Goal: Information Seeking & Learning: Learn about a topic

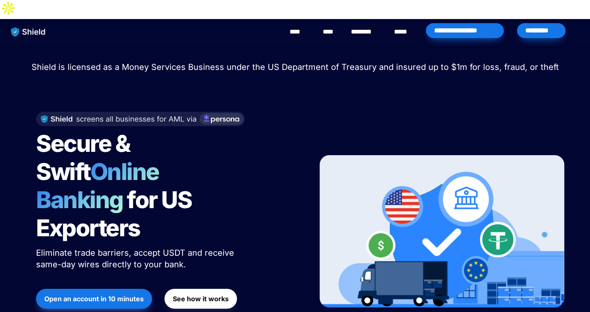
click at [373, 27] on link "********" at bounding box center [365, 32] width 29 height 10
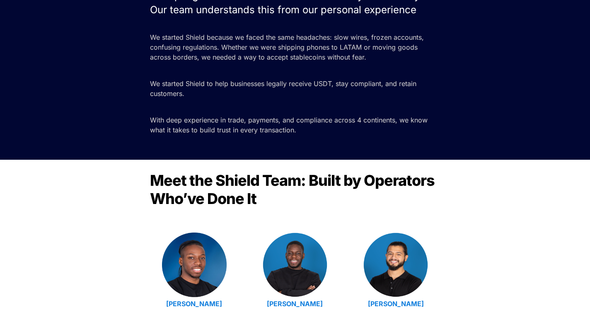
scroll to position [129, 0]
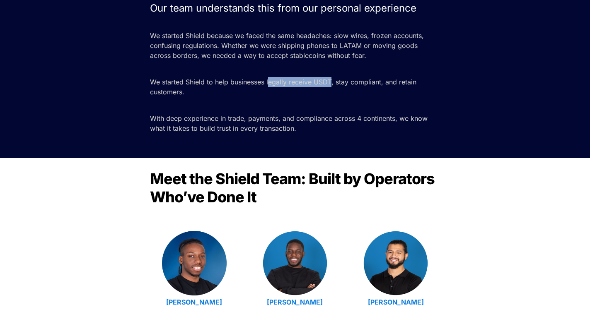
drag, startPoint x: 269, startPoint y: 67, endPoint x: 332, endPoint y: 67, distance: 62.5
click at [332, 75] on p "We started Shield to help businesses legally receive USDT, stay compliant, and …" at bounding box center [295, 86] width 290 height 23
click at [329, 99] on p at bounding box center [295, 105] width 290 height 13
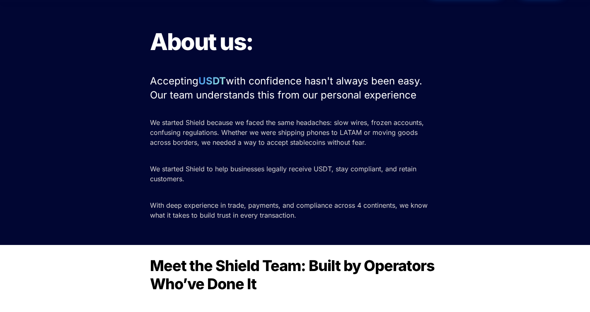
scroll to position [0, 0]
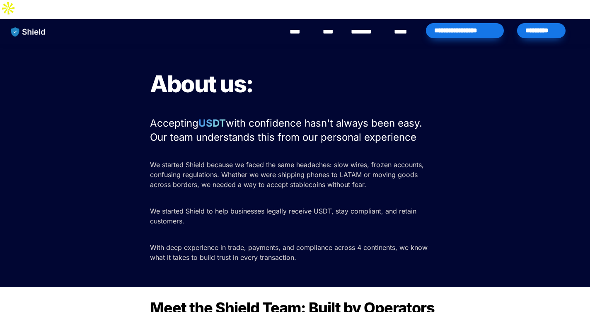
click at [397, 27] on link "****" at bounding box center [403, 32] width 18 height 10
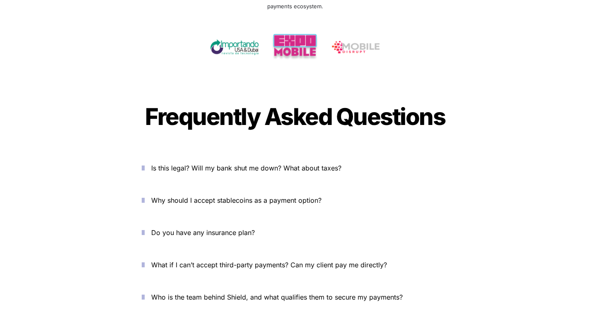
scroll to position [2758, 0]
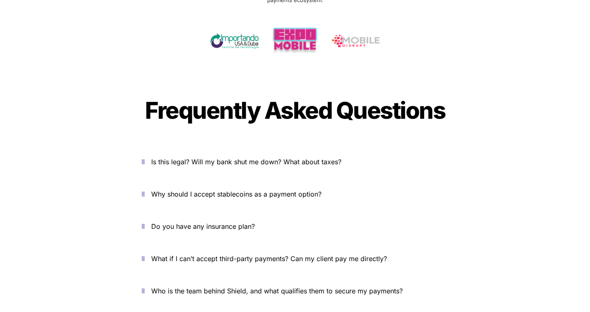
click at [258, 158] on span "Is this legal? Will my bank shut me down? What about taxes?" at bounding box center [246, 162] width 190 height 8
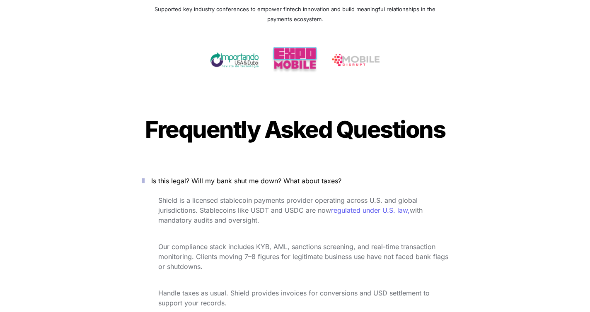
click at [258, 177] on span "Is this legal? Will my bank shut me down? What about taxes?" at bounding box center [246, 181] width 190 height 8
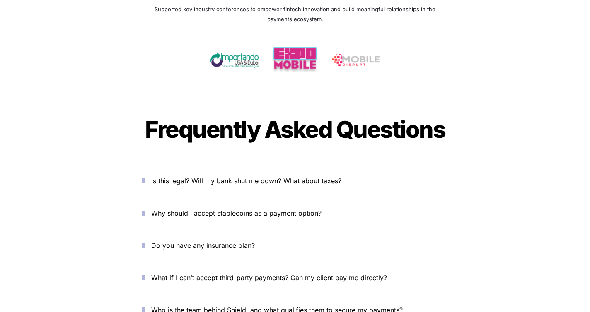
click at [250, 209] on span "Why should I accept stablecoins as a payment option?" at bounding box center [236, 213] width 170 height 8
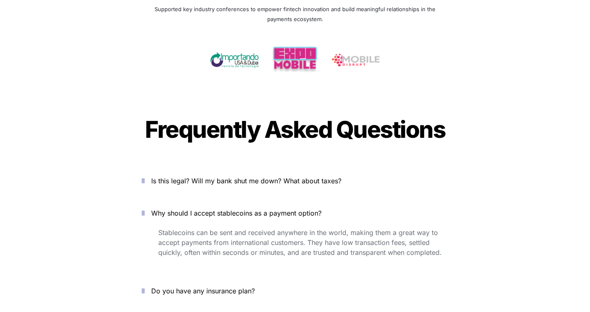
click at [250, 209] on span "Why should I accept stablecoins as a payment option?" at bounding box center [236, 213] width 170 height 8
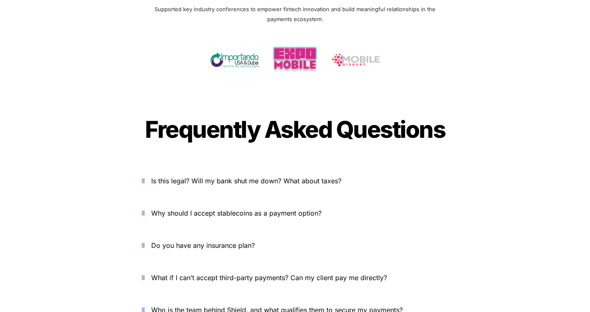
click at [226, 241] on span "Do you have any insurance plan?" at bounding box center [202, 245] width 103 height 8
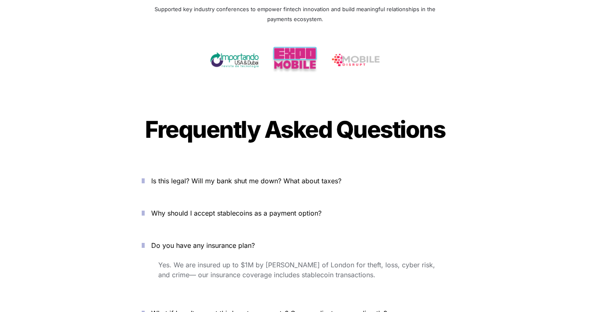
click at [226, 241] on span "Do you have any insurance plan?" at bounding box center [202, 245] width 103 height 8
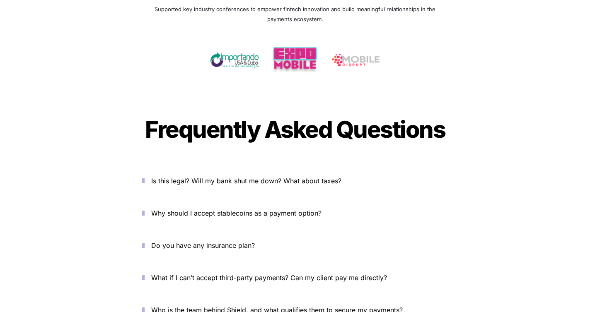
click at [227, 265] on button "What if I can’t accept third-party payments? Can my client pay me directly?" at bounding box center [294, 278] width 331 height 26
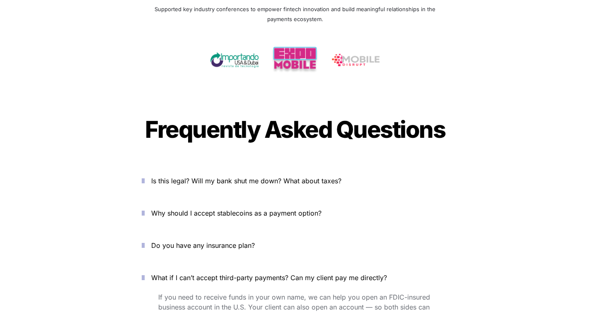
click at [227, 271] on p "What if I can’t accept third-party payments? Can my client pay me directly?" at bounding box center [299, 277] width 297 height 13
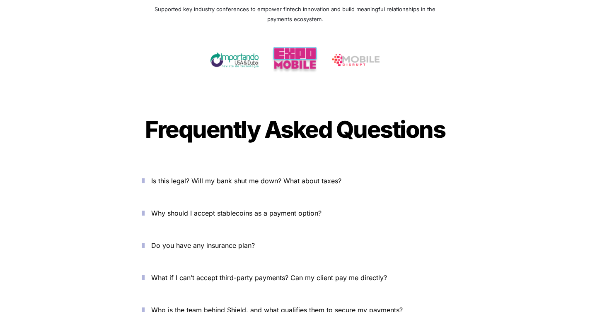
click at [229, 303] on p "Who is the team behind Shield, and what qualifies them to secure my payments?" at bounding box center [299, 309] width 297 height 13
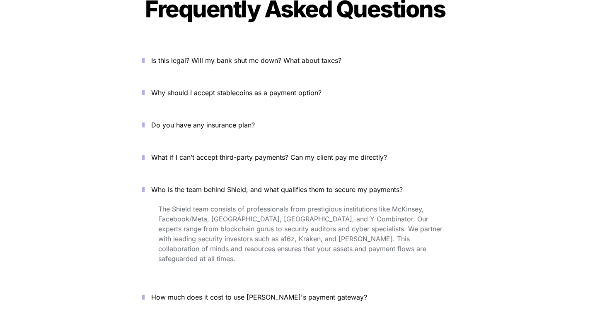
scroll to position [2892, 0]
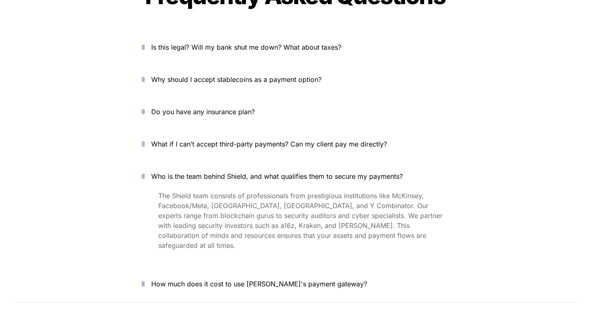
click at [235, 280] on span "How much does it cost to use [PERSON_NAME]'s payment gateway?" at bounding box center [259, 284] width 216 height 8
drag, startPoint x: 280, startPoint y: 248, endPoint x: 320, endPoint y: 248, distance: 40.2
click at [320, 299] on span "Shield has no upfront cost to integrate. Our pricing starts at a competitive 1%…" at bounding box center [304, 308] width 292 height 18
click at [329, 297] on p "Shield has no upfront cost to integrate. Our pricing starts at a competitive 1%…" at bounding box center [303, 308] width 290 height 23
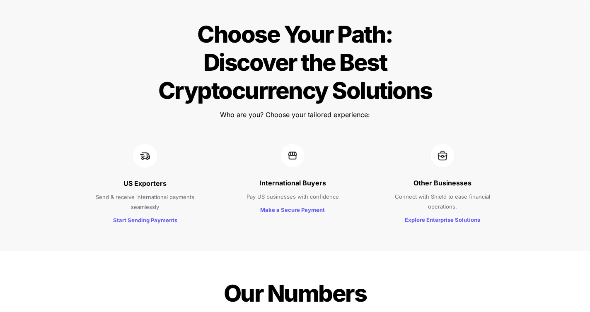
scroll to position [820, 0]
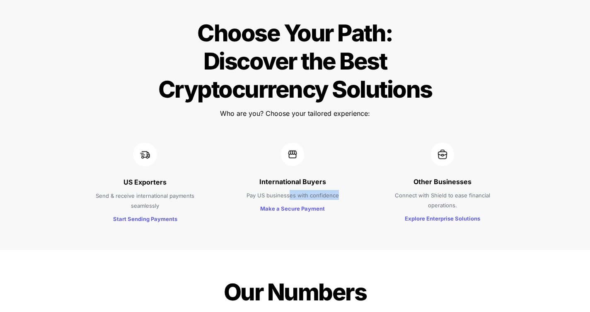
drag, startPoint x: 291, startPoint y: 146, endPoint x: 337, endPoint y: 146, distance: 46.0
click at [337, 192] on span "Pay US businesses with confidence" at bounding box center [292, 195] width 92 height 7
drag, startPoint x: 397, startPoint y: 146, endPoint x: 456, endPoint y: 159, distance: 60.2
click at [456, 188] on p "Connect with Shield to ease financial operations." at bounding box center [442, 199] width 122 height 23
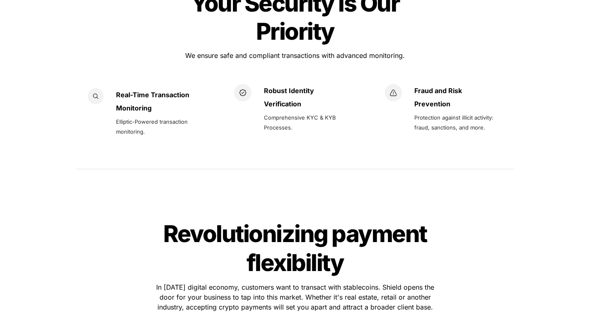
scroll to position [1402, 0]
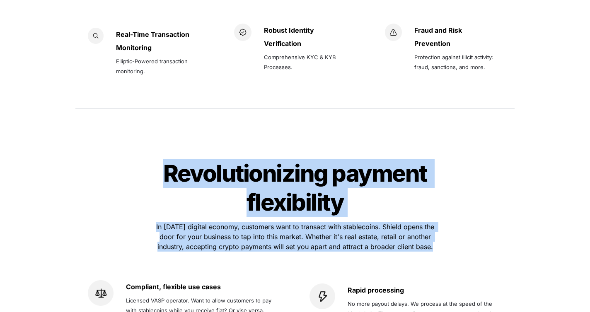
drag, startPoint x: 154, startPoint y: 127, endPoint x: 417, endPoint y: 211, distance: 276.0
click at [417, 211] on div "Revolutionizing payment flexibility Revolutionizing payment flexibility In toda…" at bounding box center [294, 307] width 455 height 321
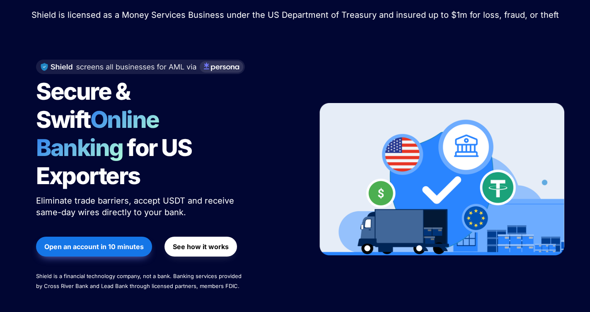
scroll to position [0, 0]
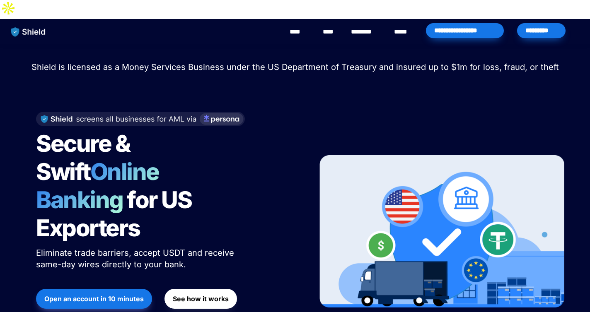
click at [298, 27] on link "****" at bounding box center [298, 32] width 19 height 10
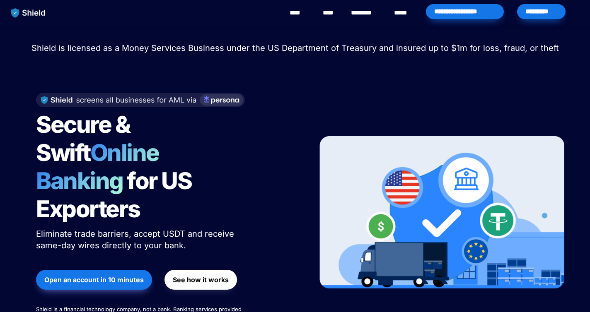
click at [210, 276] on strong "See how it works" at bounding box center [201, 280] width 56 height 8
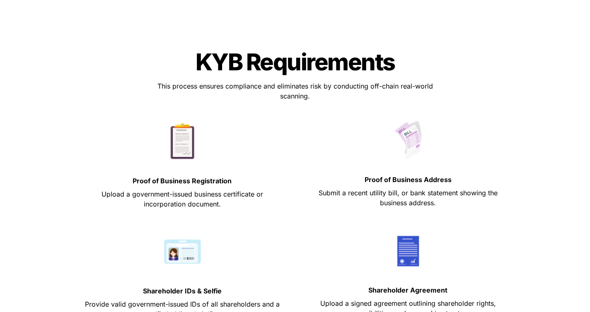
scroll to position [302, 0]
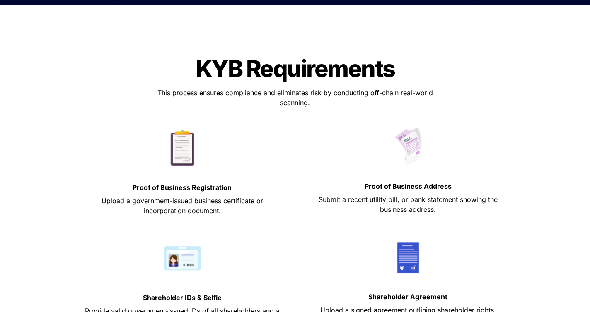
drag, startPoint x: 187, startPoint y: 176, endPoint x: 211, endPoint y: 175, distance: 24.4
click at [211, 194] on p "Upload a government-issued business certificate or incorporation document." at bounding box center [181, 205] width 205 height 23
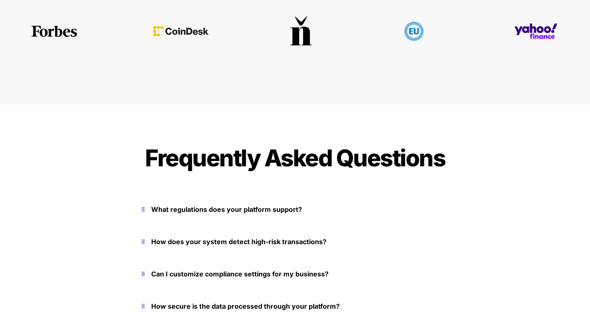
scroll to position [3612, 0]
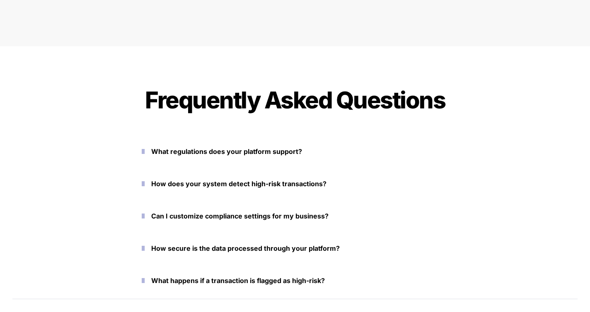
click at [267, 147] on strong "What regulations does your platform support?" at bounding box center [226, 151] width 151 height 8
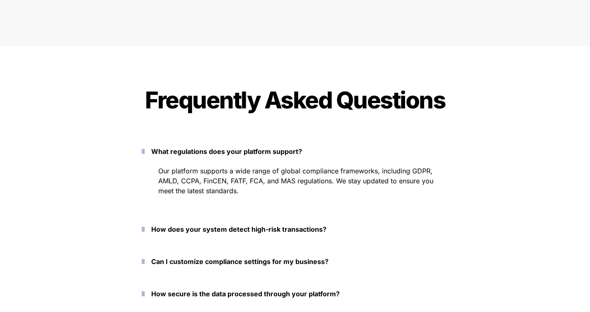
click at [267, 147] on strong "What regulations does your platform support?" at bounding box center [226, 151] width 151 height 8
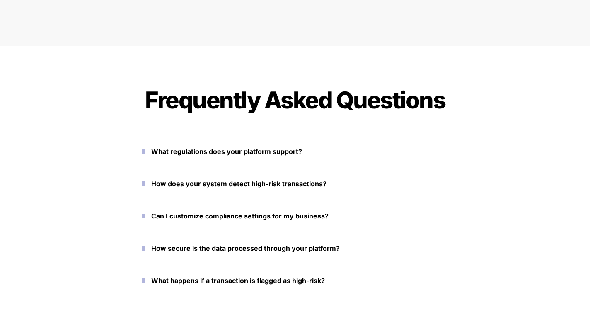
click at [264, 180] on strong "How does your system detect high-risk transactions?" at bounding box center [238, 184] width 175 height 8
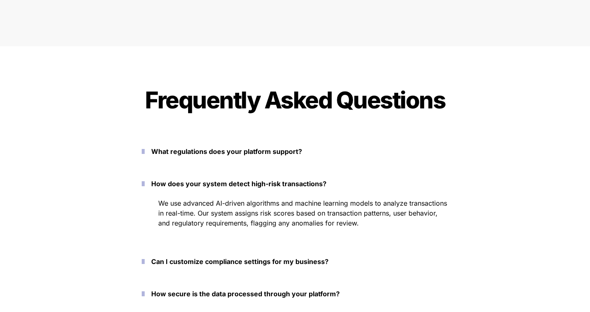
click at [264, 180] on strong "How does your system detect high-risk transactions?" at bounding box center [238, 184] width 175 height 8
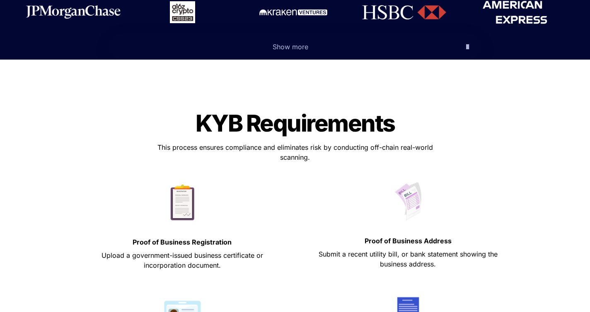
scroll to position [0, 0]
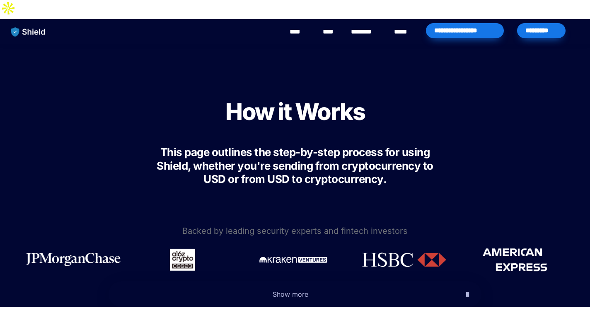
click at [333, 27] on link "****" at bounding box center [330, 32] width 14 height 10
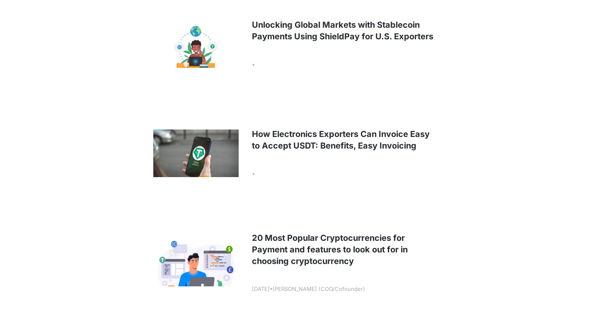
scroll to position [262, 0]
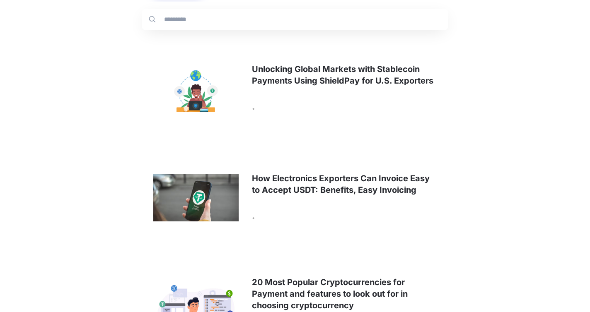
click at [302, 158] on link at bounding box center [295, 197] width 306 height 103
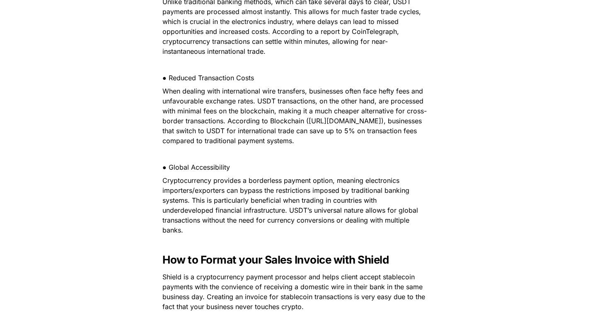
scroll to position [622, 0]
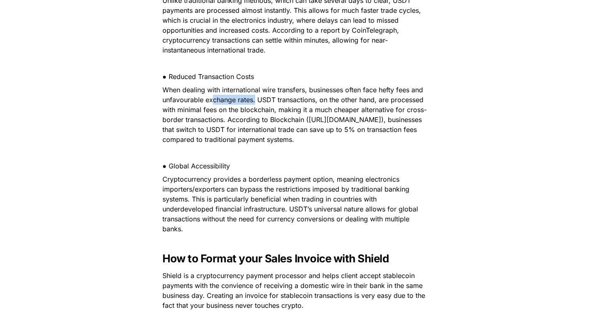
drag, startPoint x: 211, startPoint y: 70, endPoint x: 254, endPoint y: 67, distance: 43.5
click at [254, 86] on span "When dealing with international wire transfers, businesses often face hefty fee…" at bounding box center [294, 115] width 264 height 58
click at [264, 94] on span "When dealing with international wire transfers, businesses often face hefty fee…" at bounding box center [294, 115] width 264 height 58
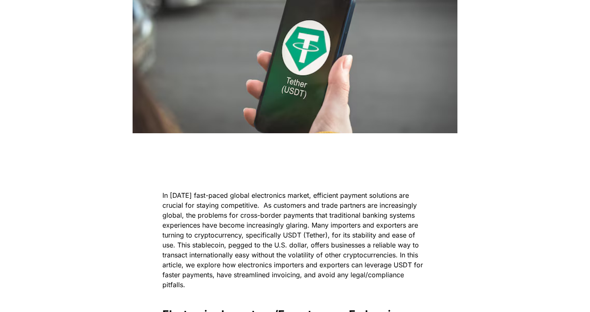
scroll to position [0, 0]
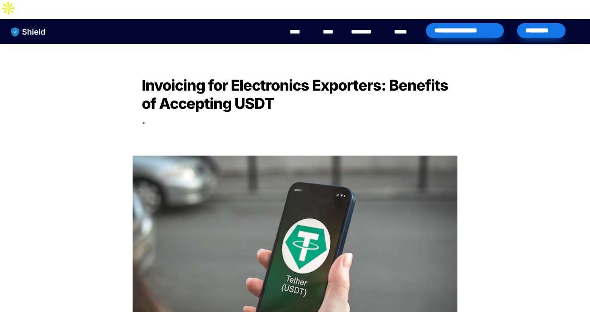
click at [301, 27] on link "****" at bounding box center [298, 32] width 19 height 10
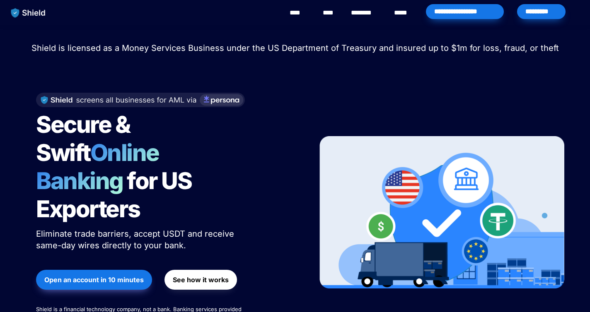
click at [33, 13] on img "main navigation" at bounding box center [28, 12] width 43 height 17
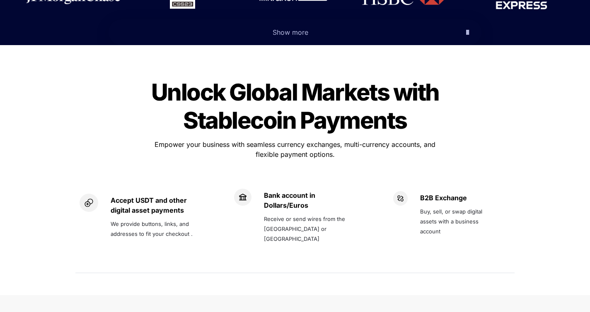
scroll to position [588, 0]
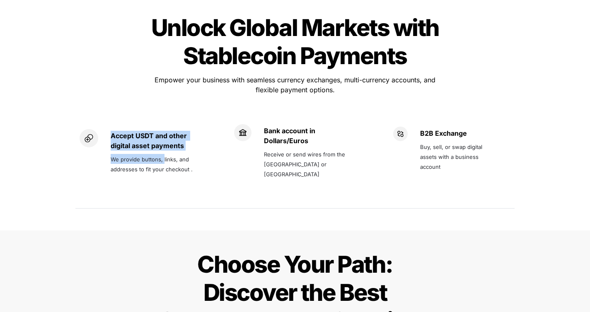
drag, startPoint x: 111, startPoint y: 89, endPoint x: 160, endPoint y: 116, distance: 56.5
click at [162, 129] on div "Accept USDT and other digital asset payments We provide buttons, links, and add…" at bounding box center [159, 152] width 97 height 46
click at [160, 152] on p "We provide buttons, links, and addresses to fit your checkout ." at bounding box center [159, 163] width 97 height 23
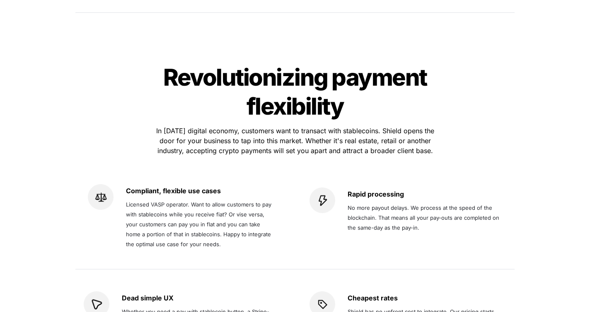
scroll to position [1530, 0]
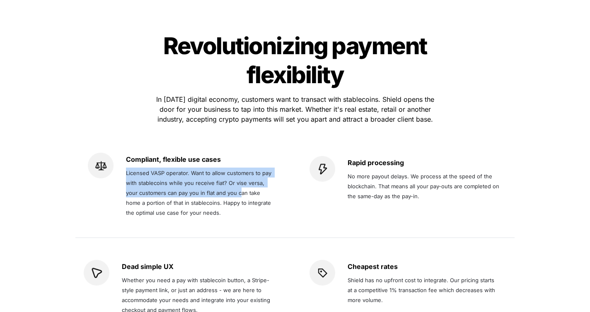
drag, startPoint x: 129, startPoint y: 120, endPoint x: 237, endPoint y: 151, distance: 112.9
click at [238, 166] on p "Licensed VASP operator. Want to allow customers to pay with stablecoins while y…" at bounding box center [198, 192] width 145 height 53
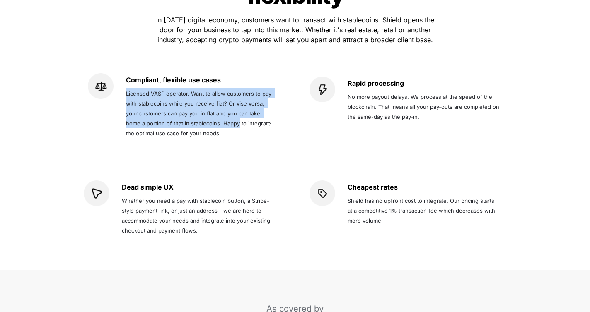
scroll to position [1645, 0]
